Goal: Information Seeking & Learning: Understand process/instructions

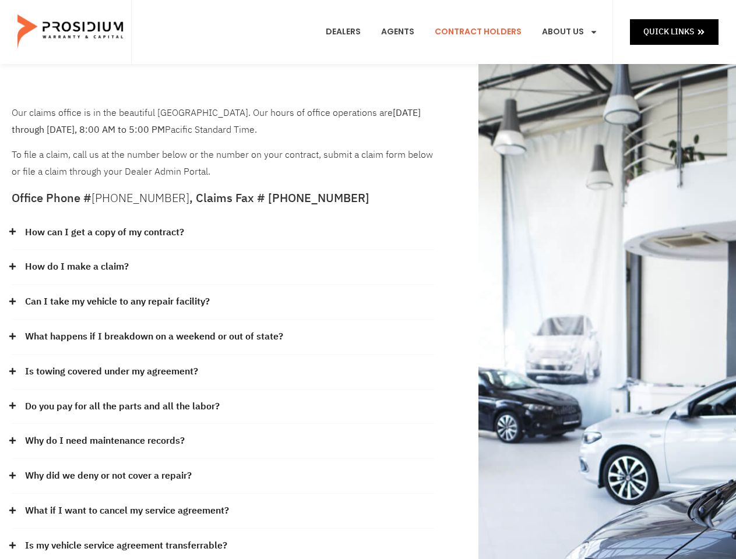
click at [367, 280] on div "How do I make a claim?" at bounding box center [223, 267] width 423 height 35
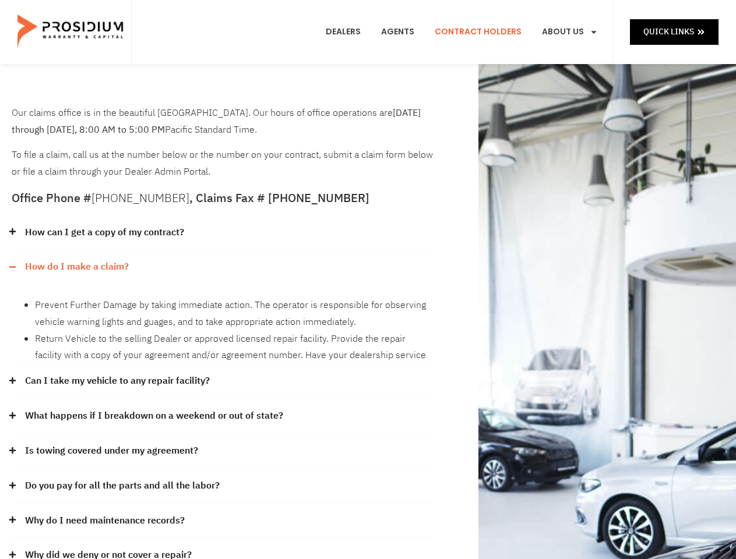
click at [223, 233] on div "How can I get a copy of my contract?" at bounding box center [223, 232] width 423 height 35
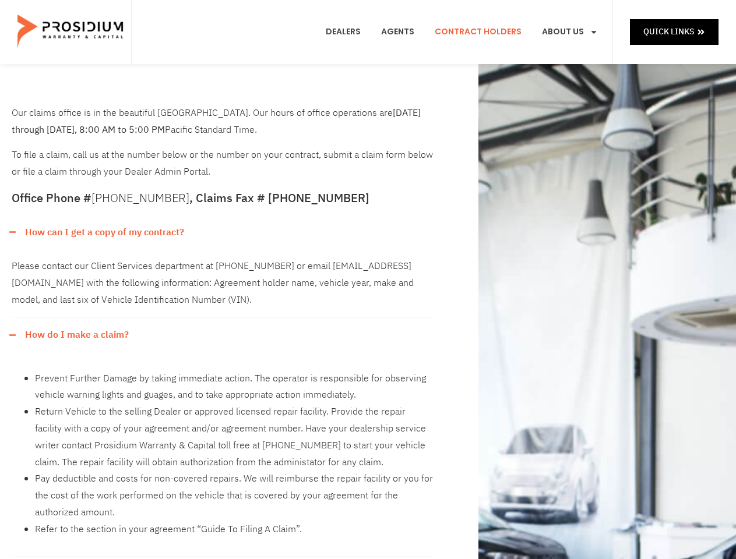
click at [104, 232] on link "How can I get a copy of my contract?" at bounding box center [104, 232] width 159 height 17
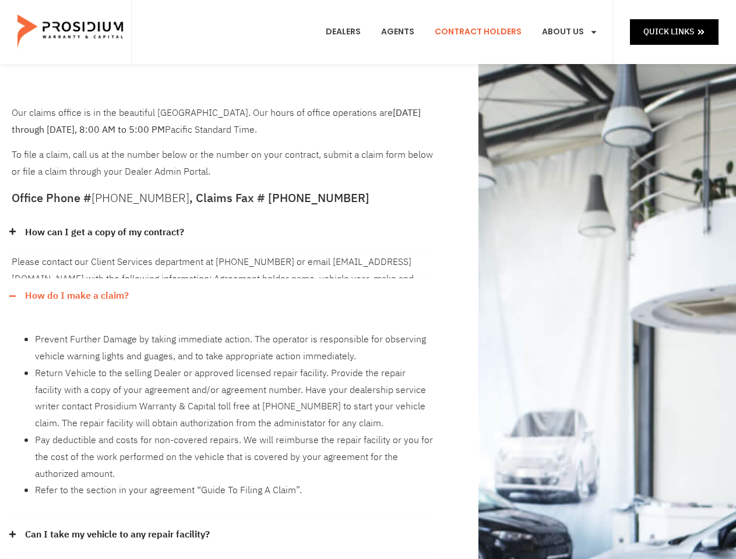
click at [223, 267] on div "Please contact our Client Services department at [PHONE_NUMBER] or email [EMAIL…" at bounding box center [223, 264] width 423 height 29
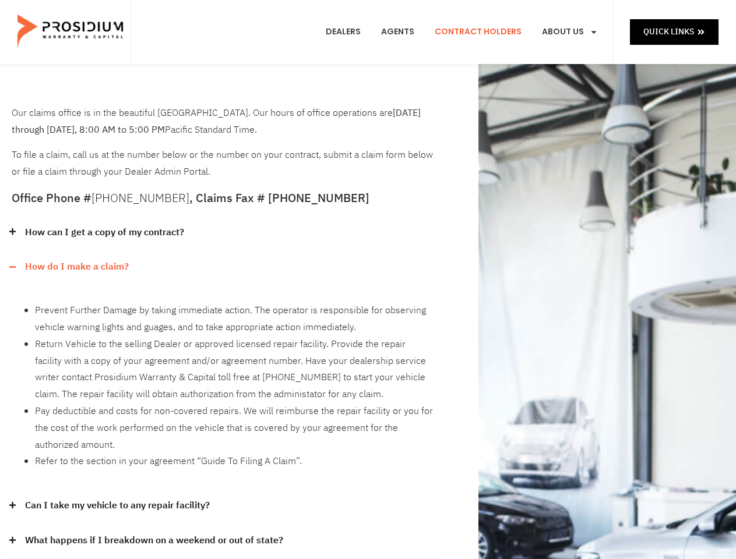
click at [76, 267] on link "How do I make a claim?" at bounding box center [77, 267] width 104 height 17
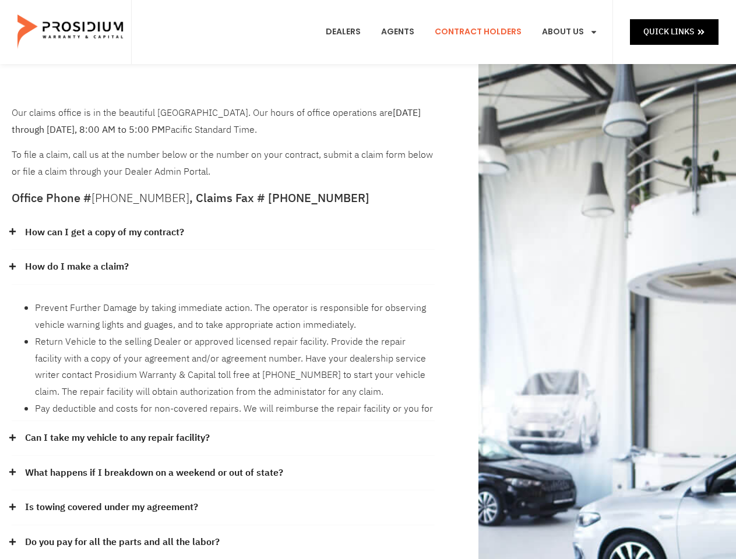
click at [223, 302] on li "Prevent Further Damage by taking immediate action. The operator is responsible …" at bounding box center [235, 317] width 400 height 34
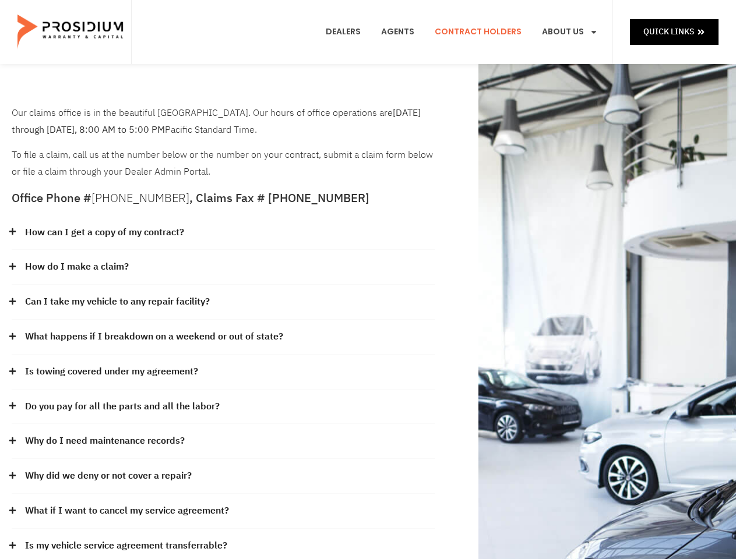
click at [118, 302] on link "Can I take my vehicle to any repair facility?" at bounding box center [117, 302] width 185 height 17
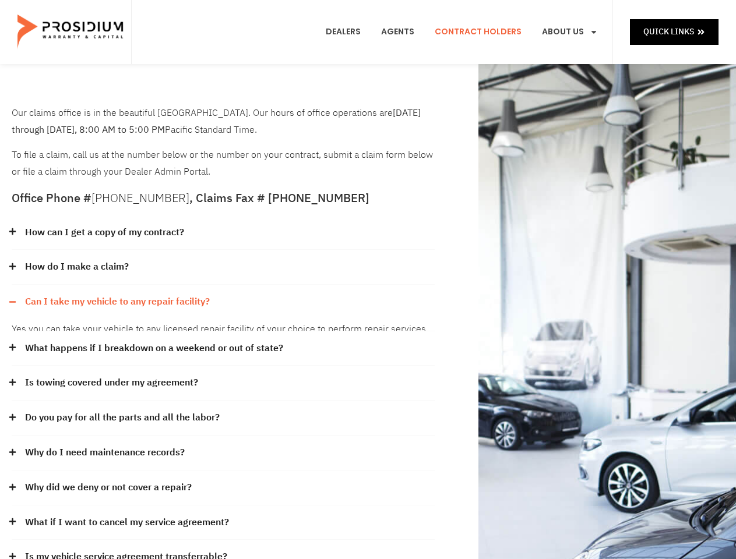
click at [223, 337] on div "How can I get a copy of my contract? Please contact our Client Services departm…" at bounding box center [223, 395] width 423 height 360
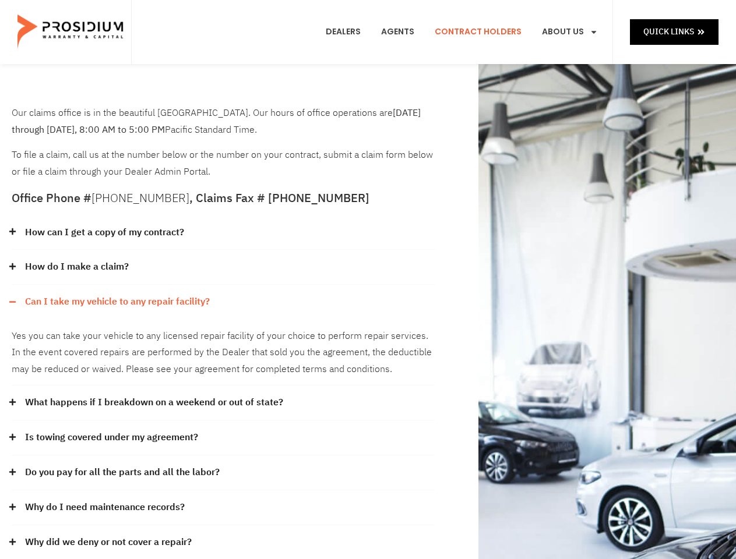
click at [153, 337] on div "Yes you can take your vehicle to any licensed repair facility of your choice to…" at bounding box center [223, 352] width 423 height 67
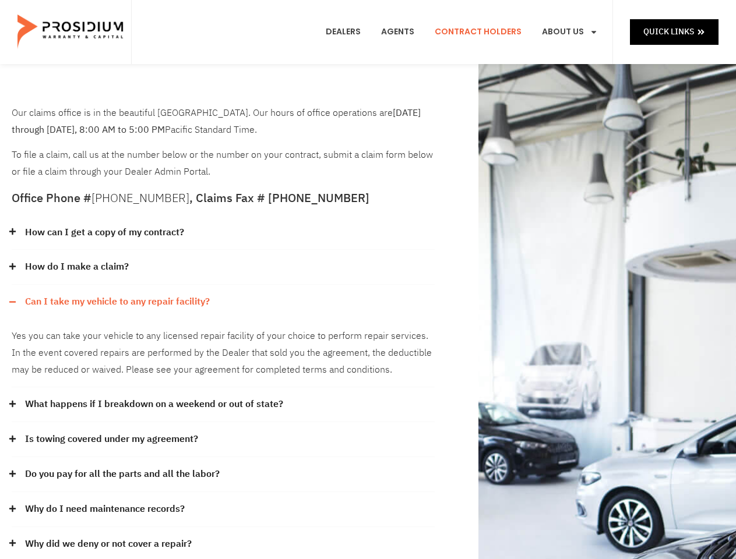
click at [223, 372] on div "Yes you can take your vehicle to any licensed repair facility of your choice to…" at bounding box center [223, 353] width 423 height 68
